Goal: Navigation & Orientation: Find specific page/section

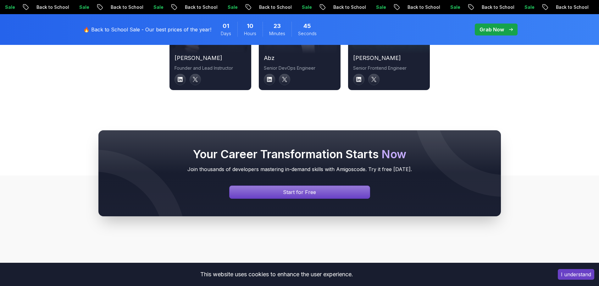
scroll to position [2393, 0]
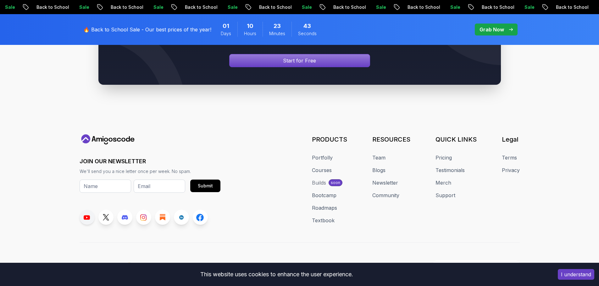
click at [82, 210] on link at bounding box center [87, 217] width 15 height 15
click at [106, 214] on icon at bounding box center [106, 217] width 6 height 6
click at [126, 215] on icon at bounding box center [125, 217] width 6 height 5
click at [127, 215] on icon at bounding box center [125, 217] width 6 height 5
click at [144, 214] on icon at bounding box center [143, 217] width 7 height 7
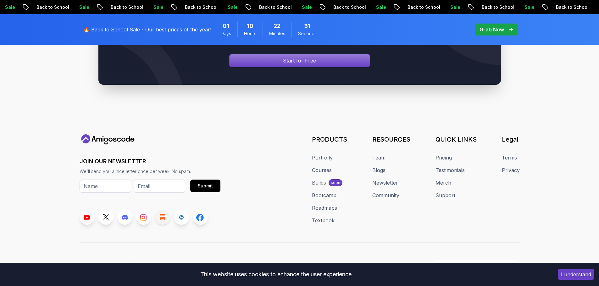
click at [163, 214] on icon at bounding box center [163, 217] width 6 height 6
click at [179, 215] on icon at bounding box center [181, 217] width 5 height 5
click at [198, 213] on link at bounding box center [200, 217] width 15 height 15
click at [122, 215] on icon at bounding box center [125, 217] width 6 height 5
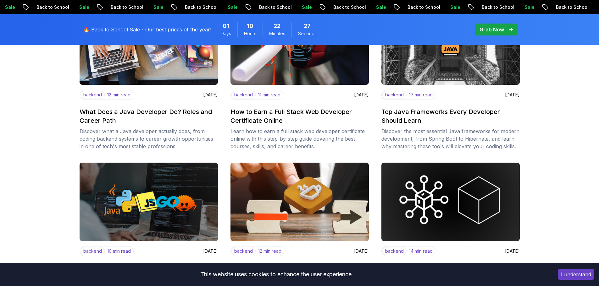
scroll to position [157, 0]
